Goal: Transaction & Acquisition: Purchase product/service

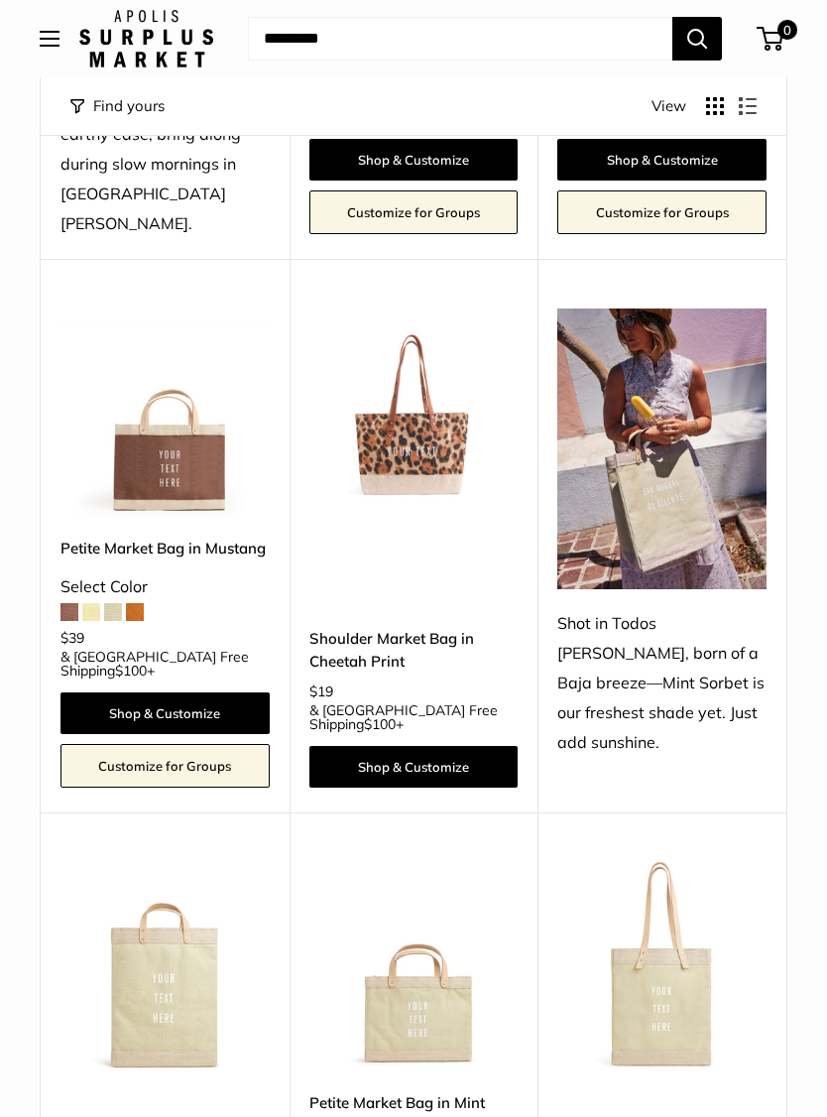
scroll to position [640, 0]
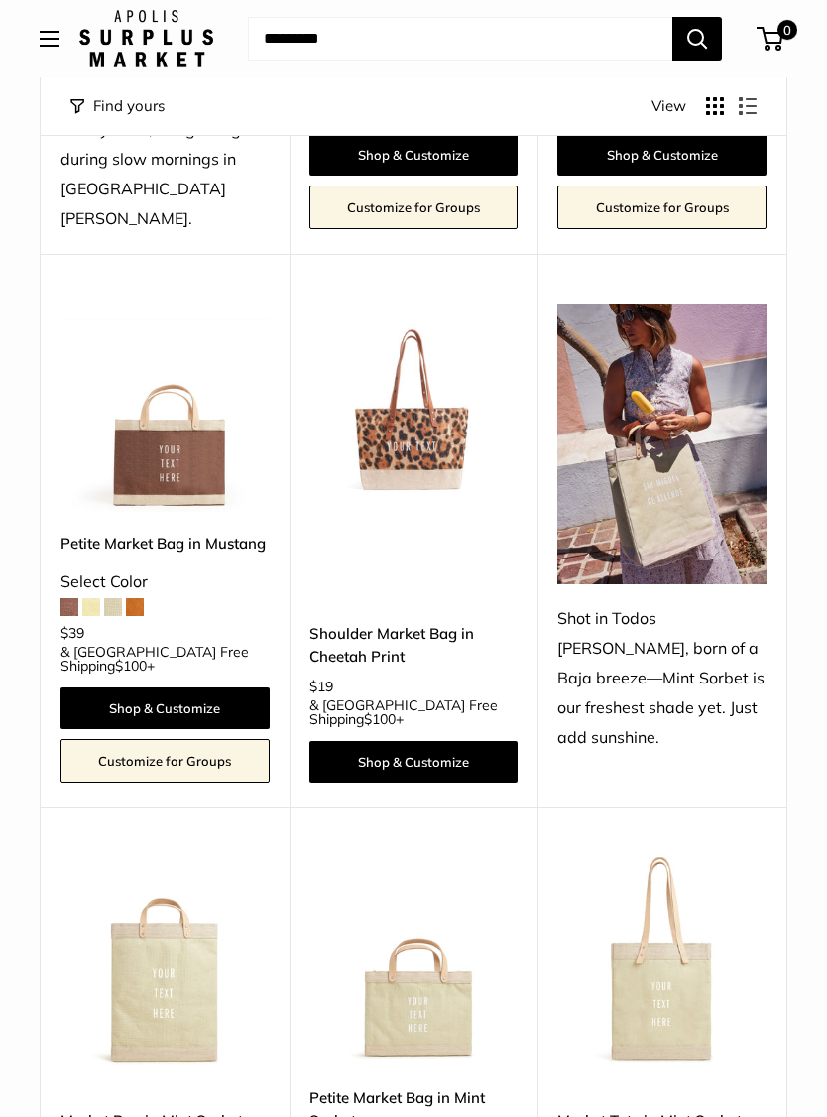
click at [435, 390] on img at bounding box center [413, 407] width 209 height 209
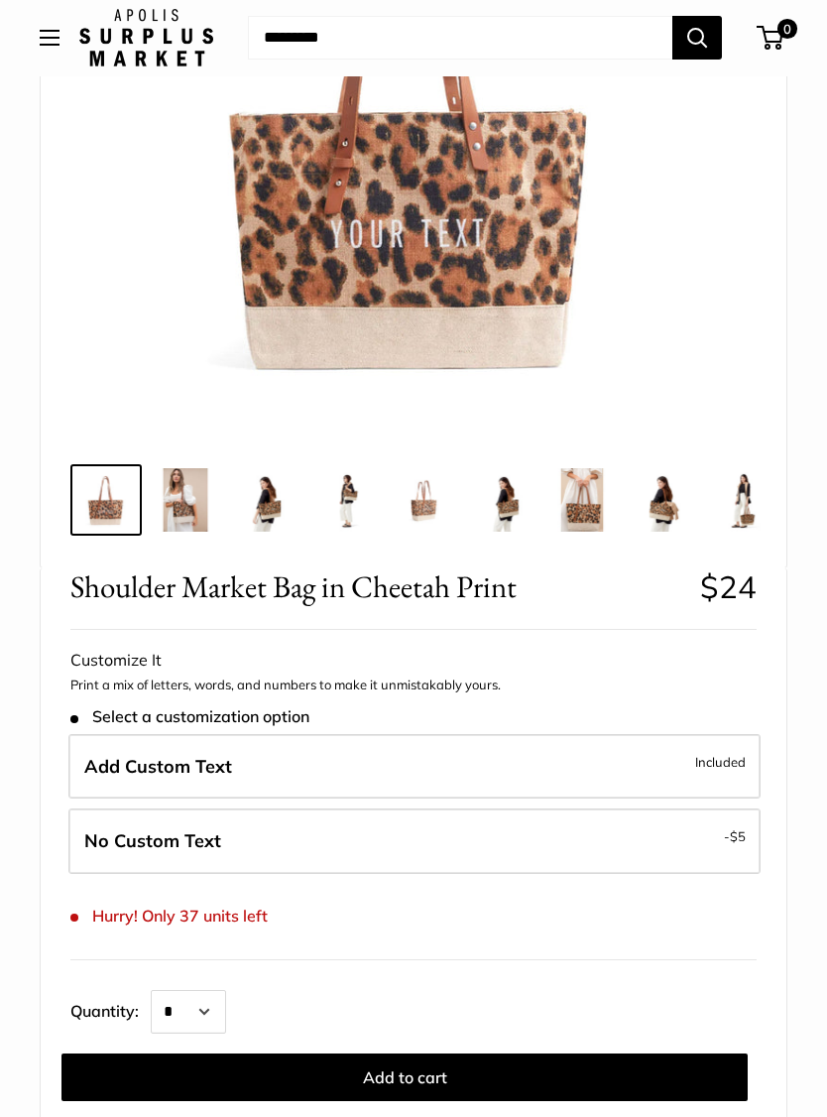
scroll to position [395, 0]
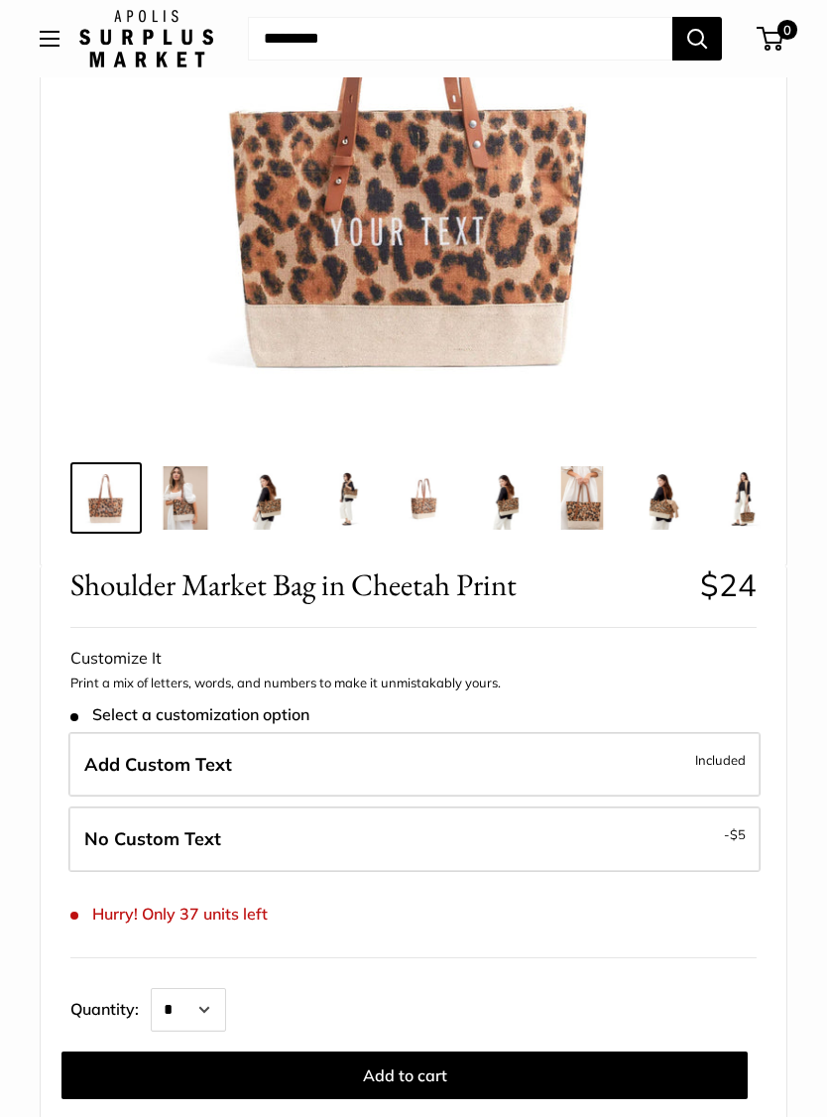
click at [654, 766] on label "Add Custom Text Included" at bounding box center [414, 764] width 692 height 65
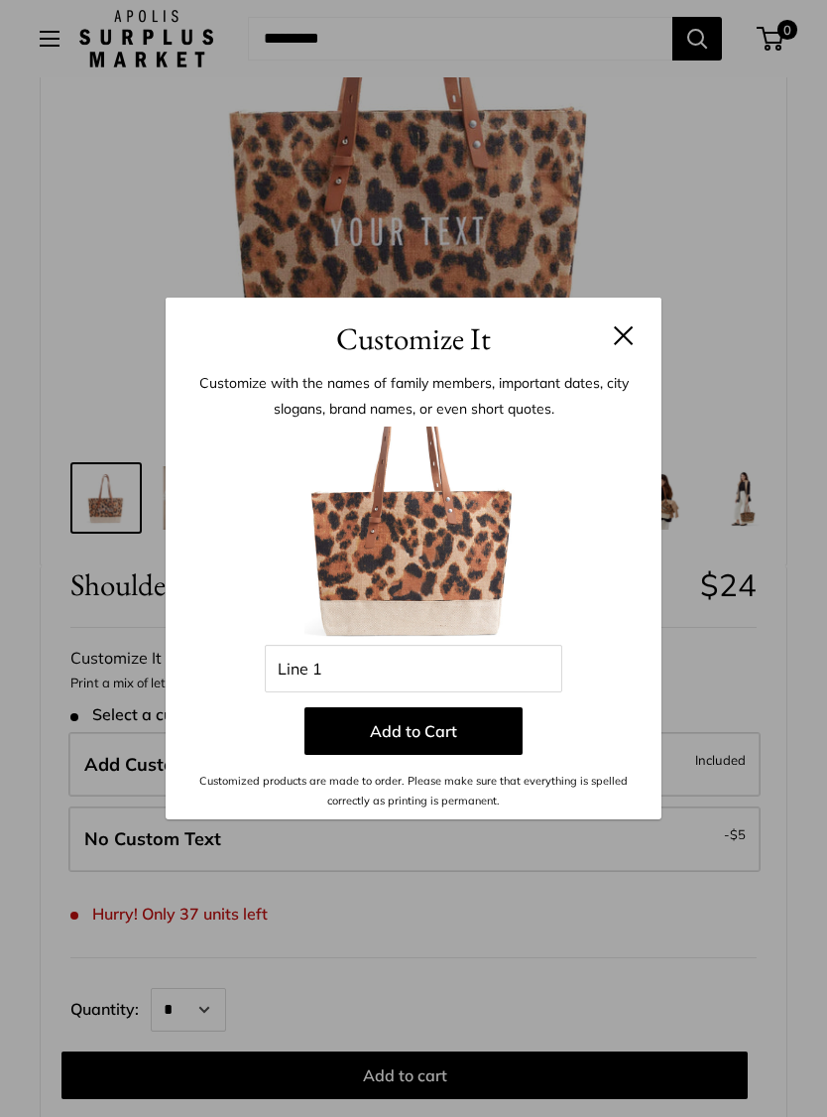
click at [763, 621] on div "Customize It Customize with the names of family members, important dates, city …" at bounding box center [413, 558] width 827 height 1117
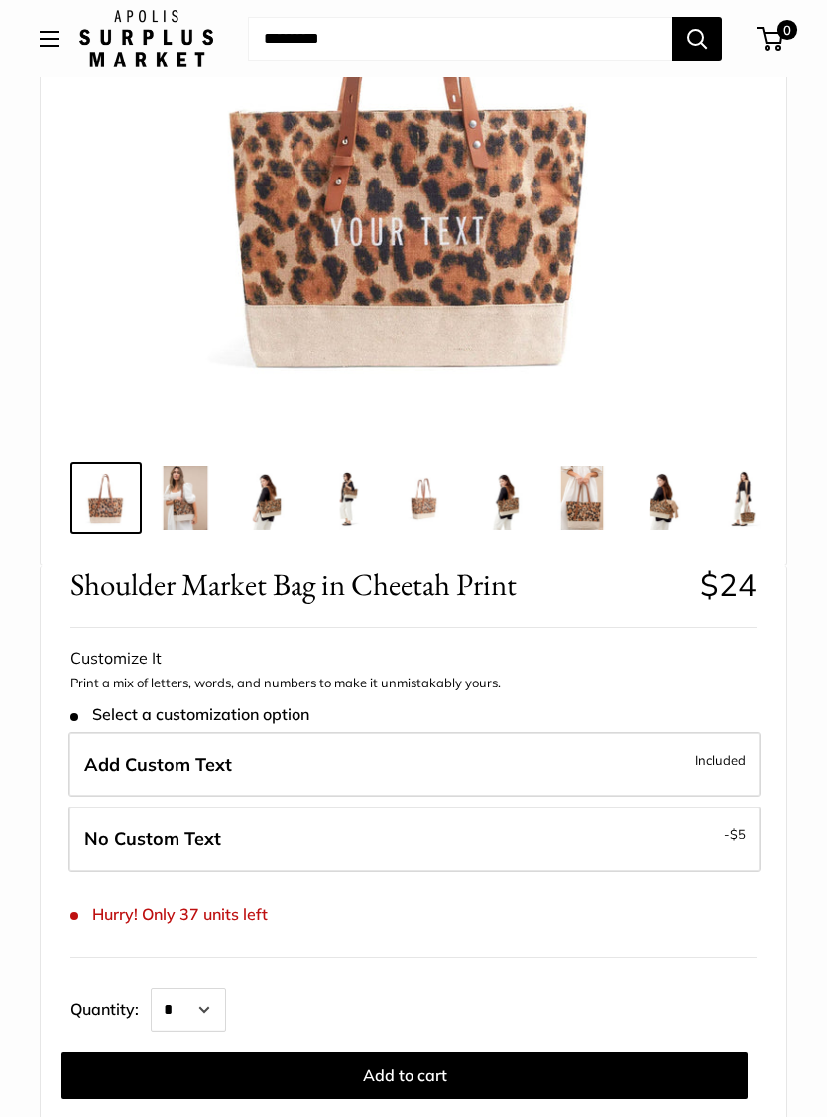
click at [618, 770] on label "Add Custom Text Included" at bounding box center [414, 764] width 692 height 65
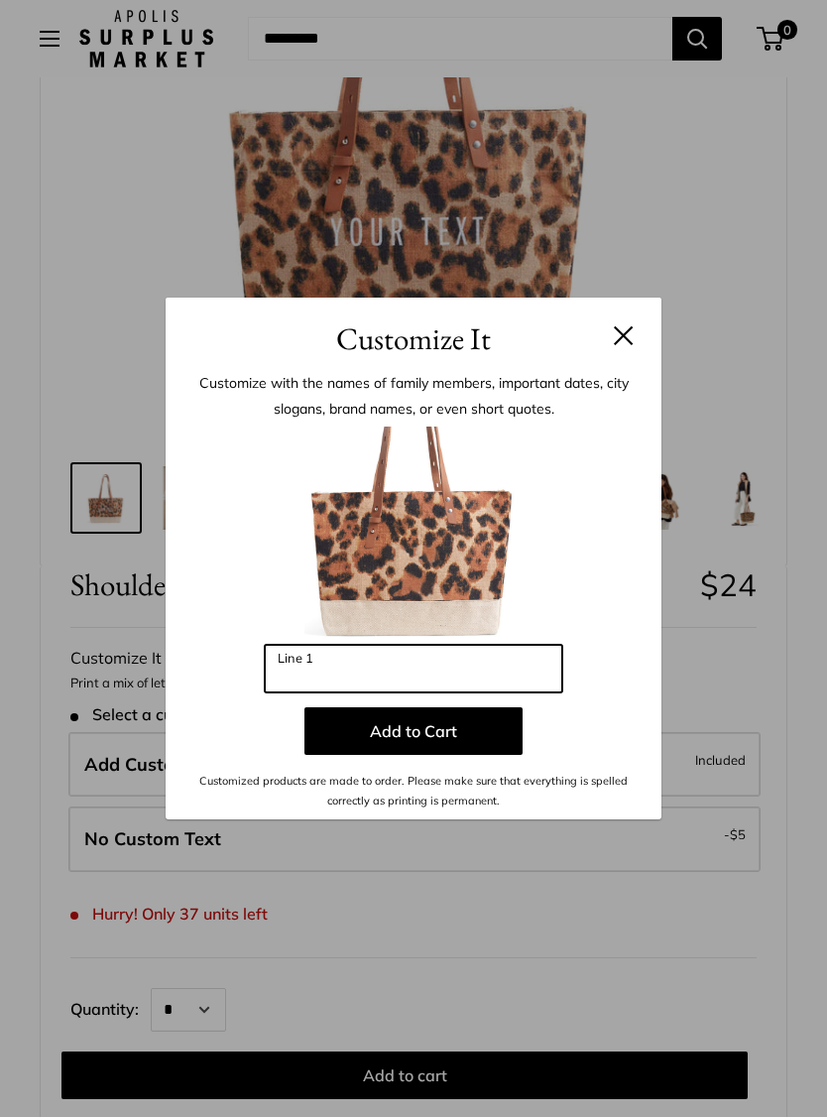
click at [482, 676] on input "Line 1" at bounding box center [414, 669] width 298 height 48
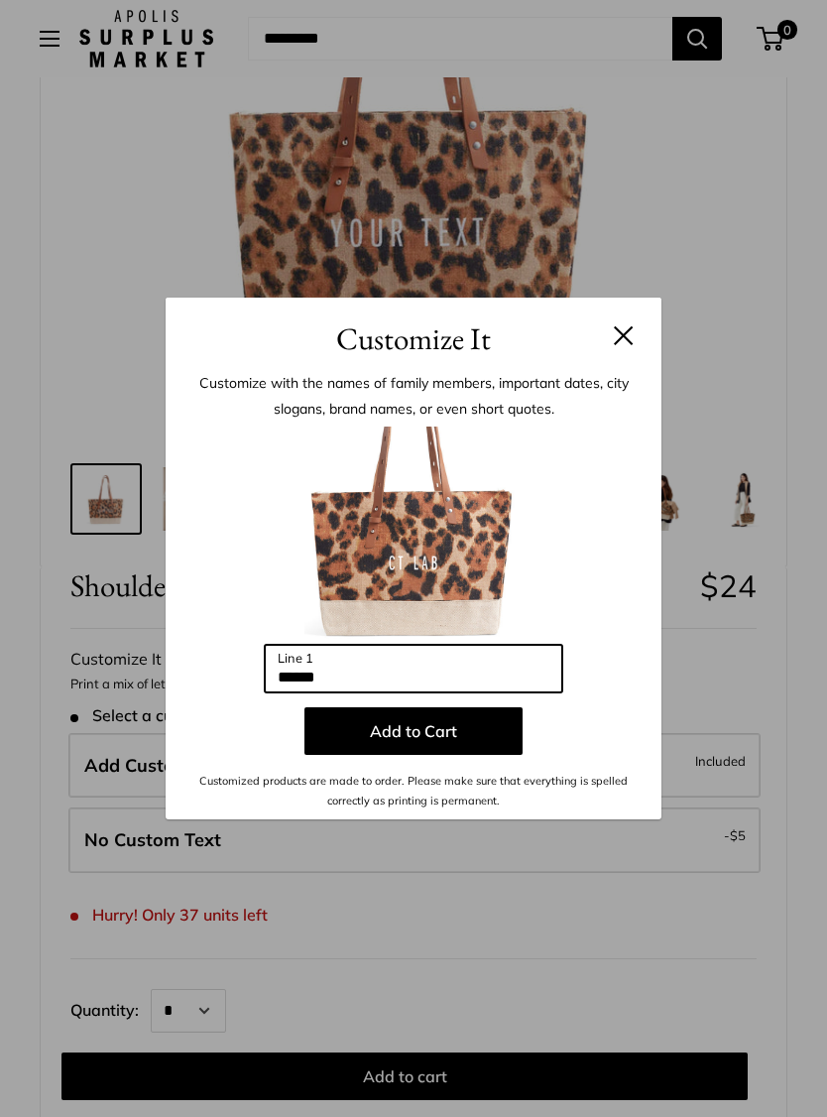
type input "******"
click at [439, 741] on button "Add to Cart" at bounding box center [413, 731] width 218 height 48
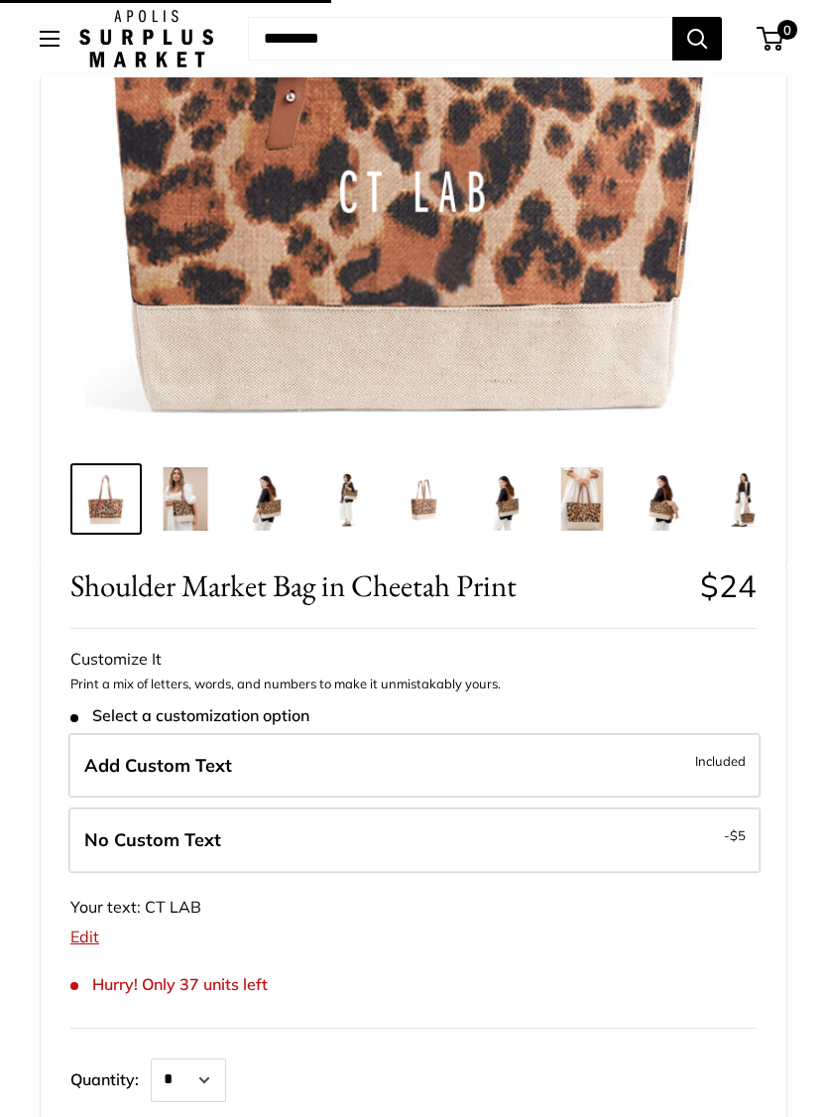
scroll to position [395, 0]
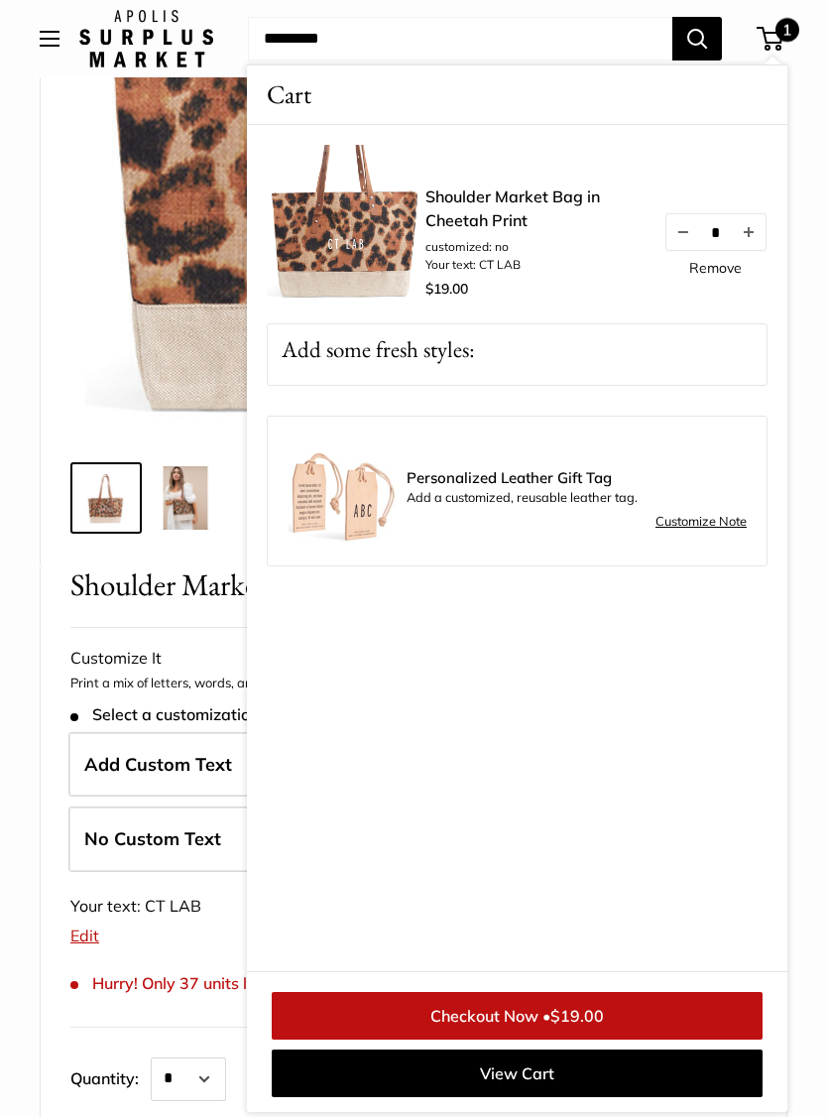
click at [541, 1039] on link "Checkout Now • $19.00" at bounding box center [517, 1016] width 491 height 48
